Goal: Information Seeking & Learning: Learn about a topic

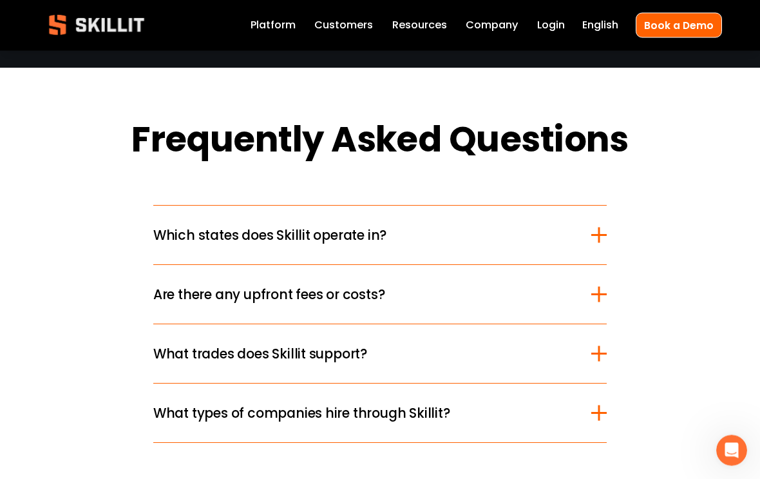
scroll to position [1992, 0]
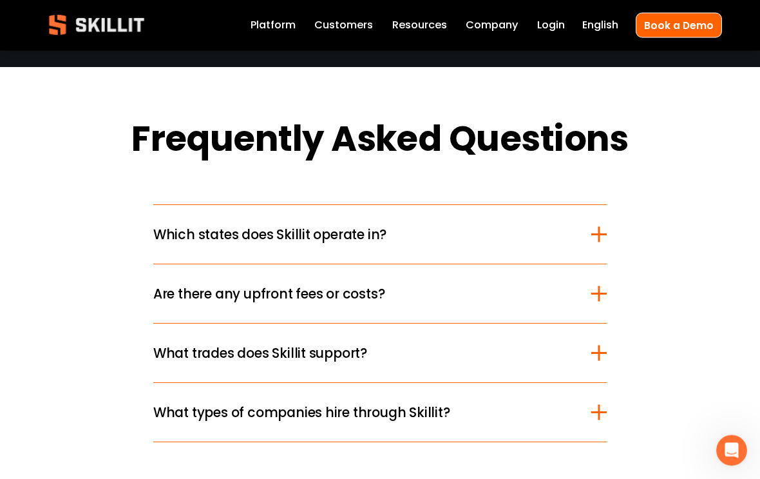
click at [603, 232] on div at bounding box center [598, 234] width 15 height 15
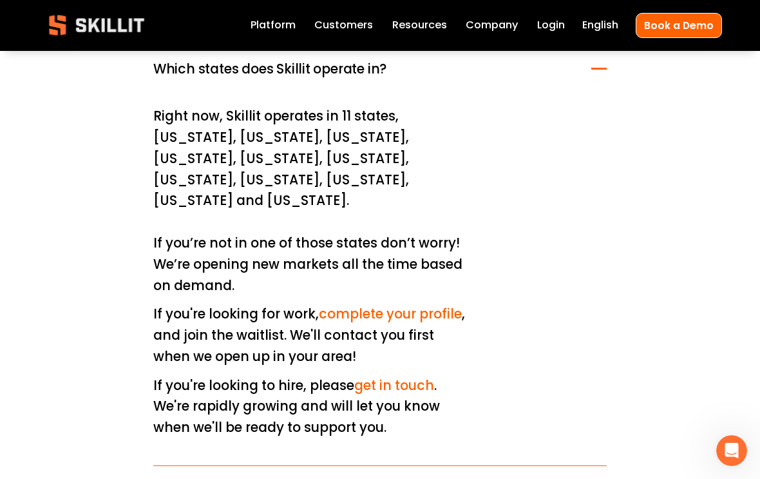
scroll to position [2158, 0]
click at [279, 24] on link "Platform" at bounding box center [273, 26] width 45 height 18
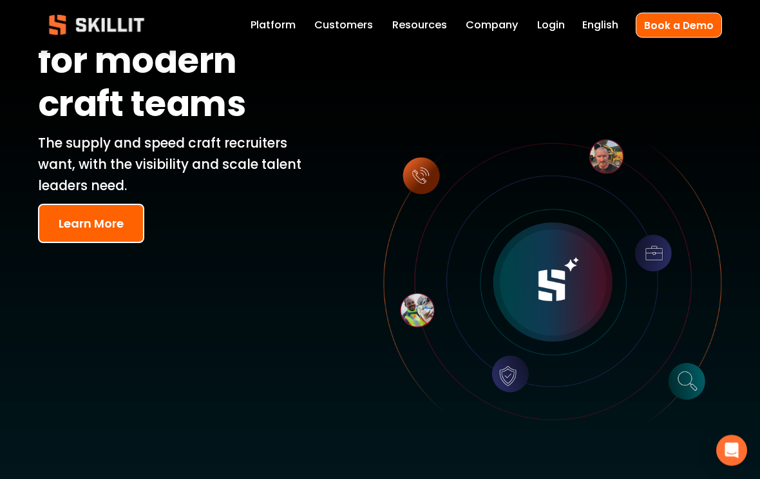
scroll to position [90, 0]
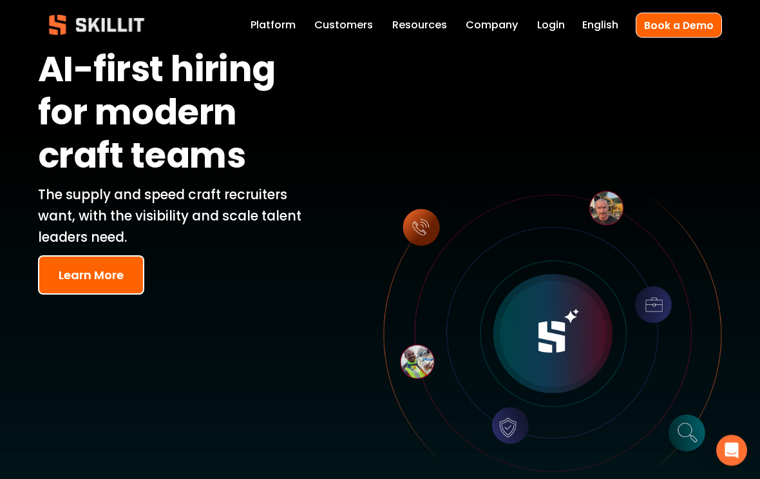
click at [348, 21] on link "Customers" at bounding box center [343, 26] width 59 height 18
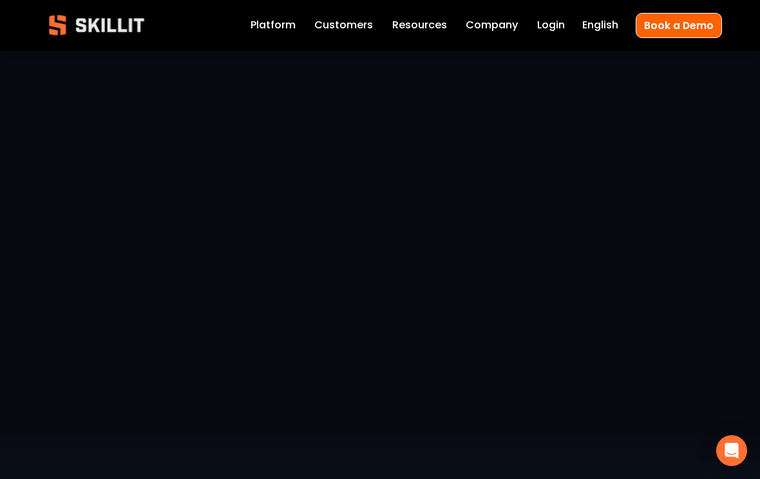
click at [279, 28] on link "Platform" at bounding box center [273, 26] width 45 height 18
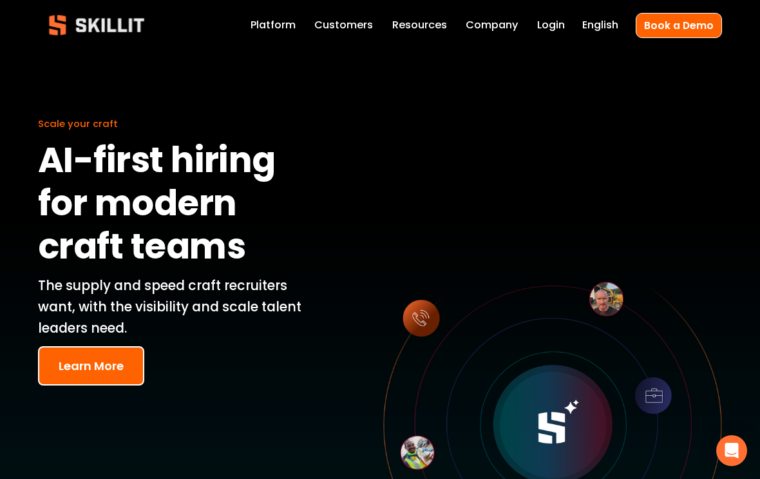
click at [120, 355] on button "Learn More" at bounding box center [91, 365] width 106 height 39
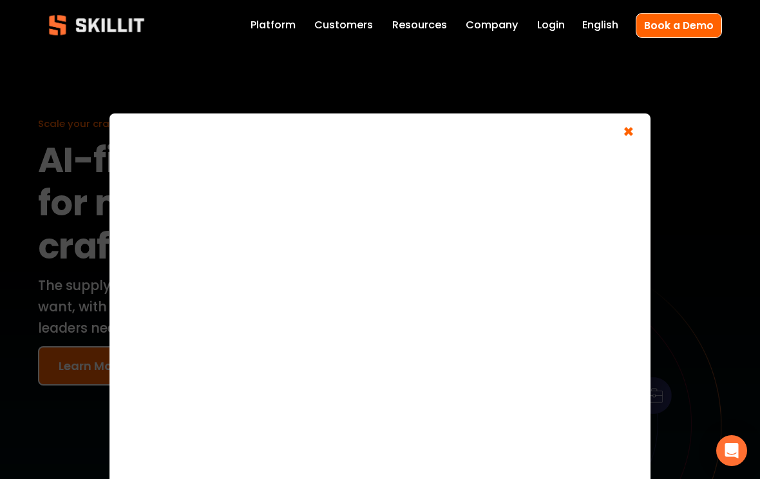
scroll to position [15, 0]
